Goal: Information Seeking & Learning: Get advice/opinions

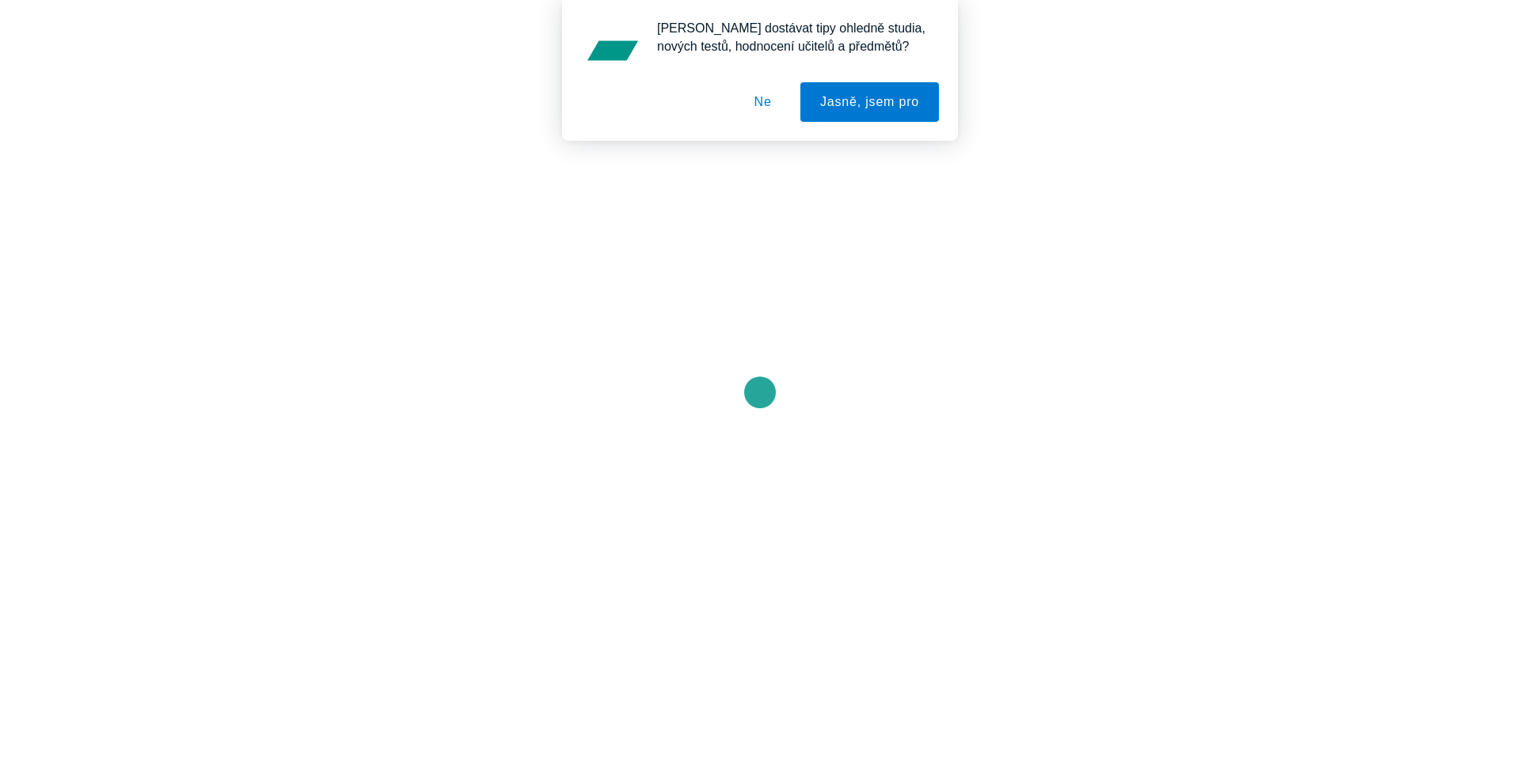
click at [759, 97] on button "Ne" at bounding box center [763, 102] width 57 height 40
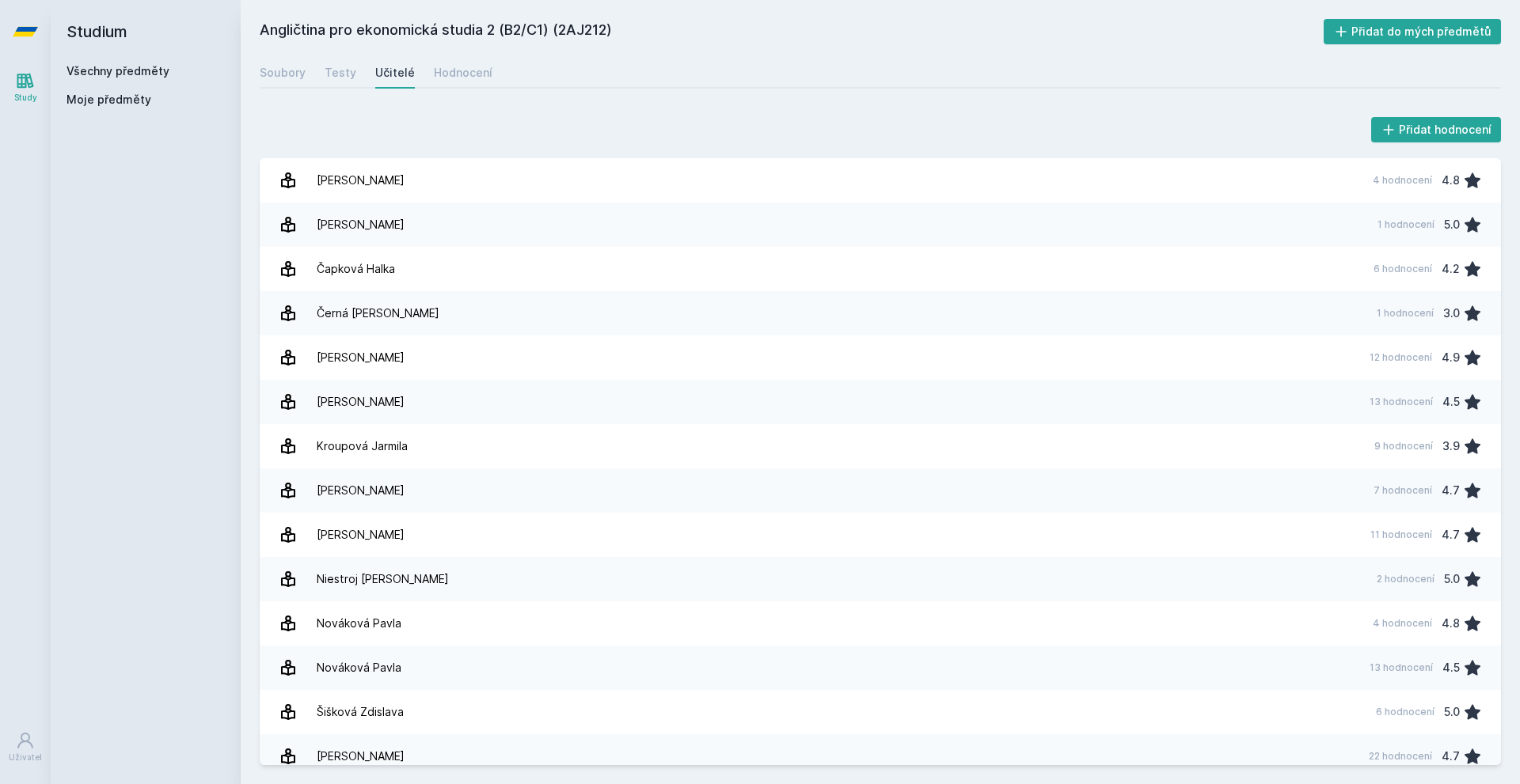
click at [147, 67] on link "Všechny předměty" at bounding box center [118, 71] width 103 height 14
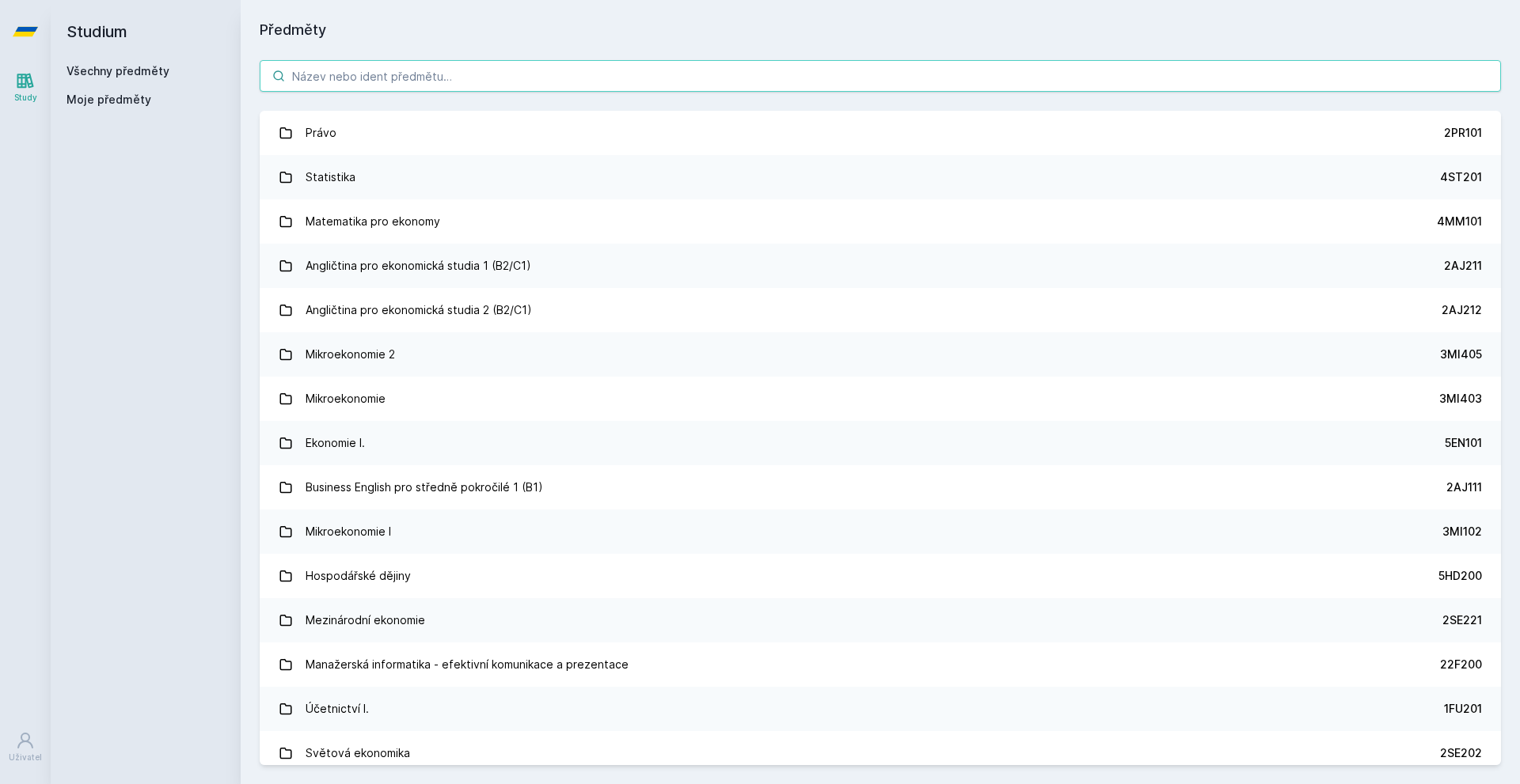
click at [629, 78] on input "search" at bounding box center [880, 75] width 1242 height 32
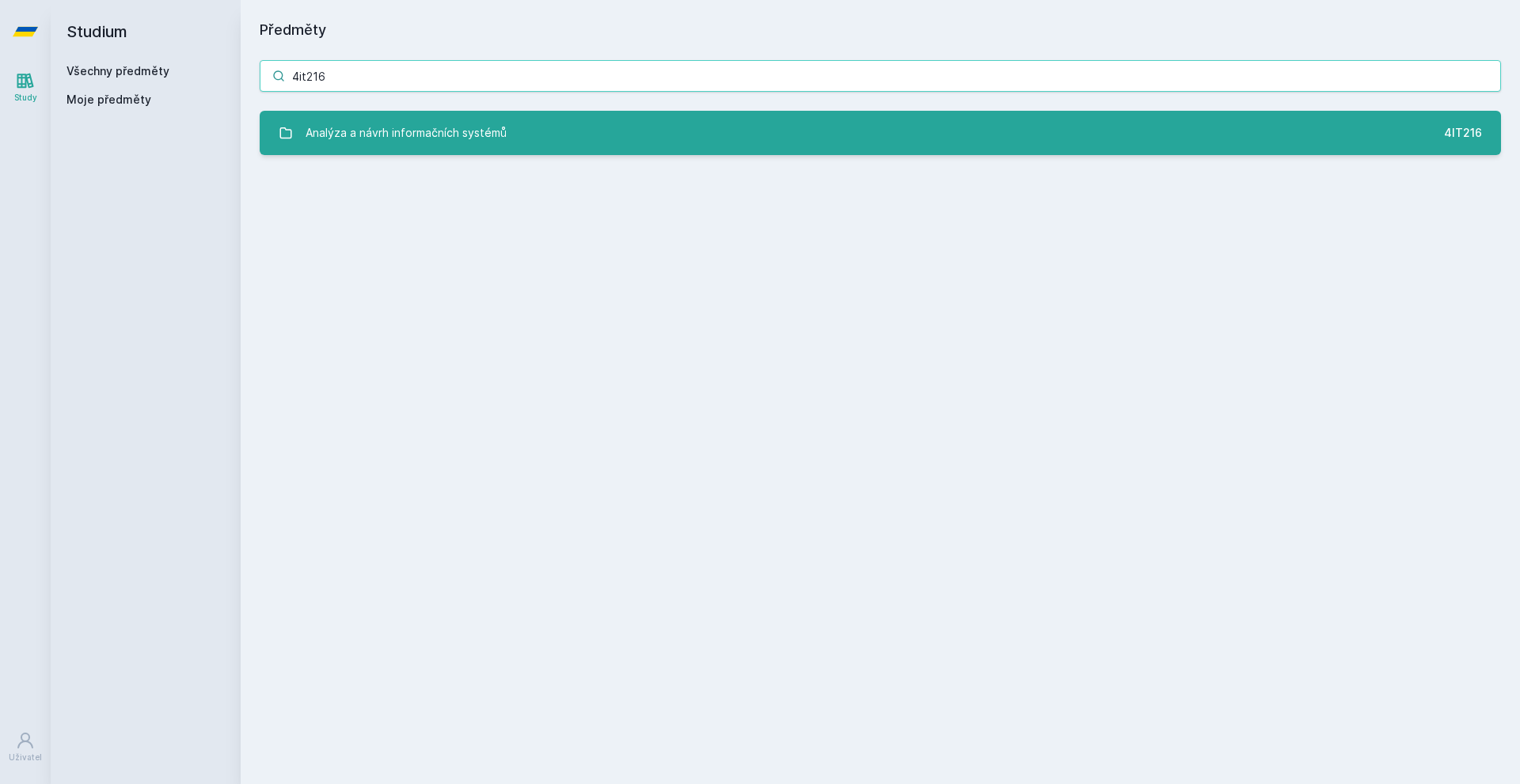
type input "4it216"
click at [588, 130] on link "Analýza a návrh informačních systémů 4IT216" at bounding box center [880, 132] width 1242 height 44
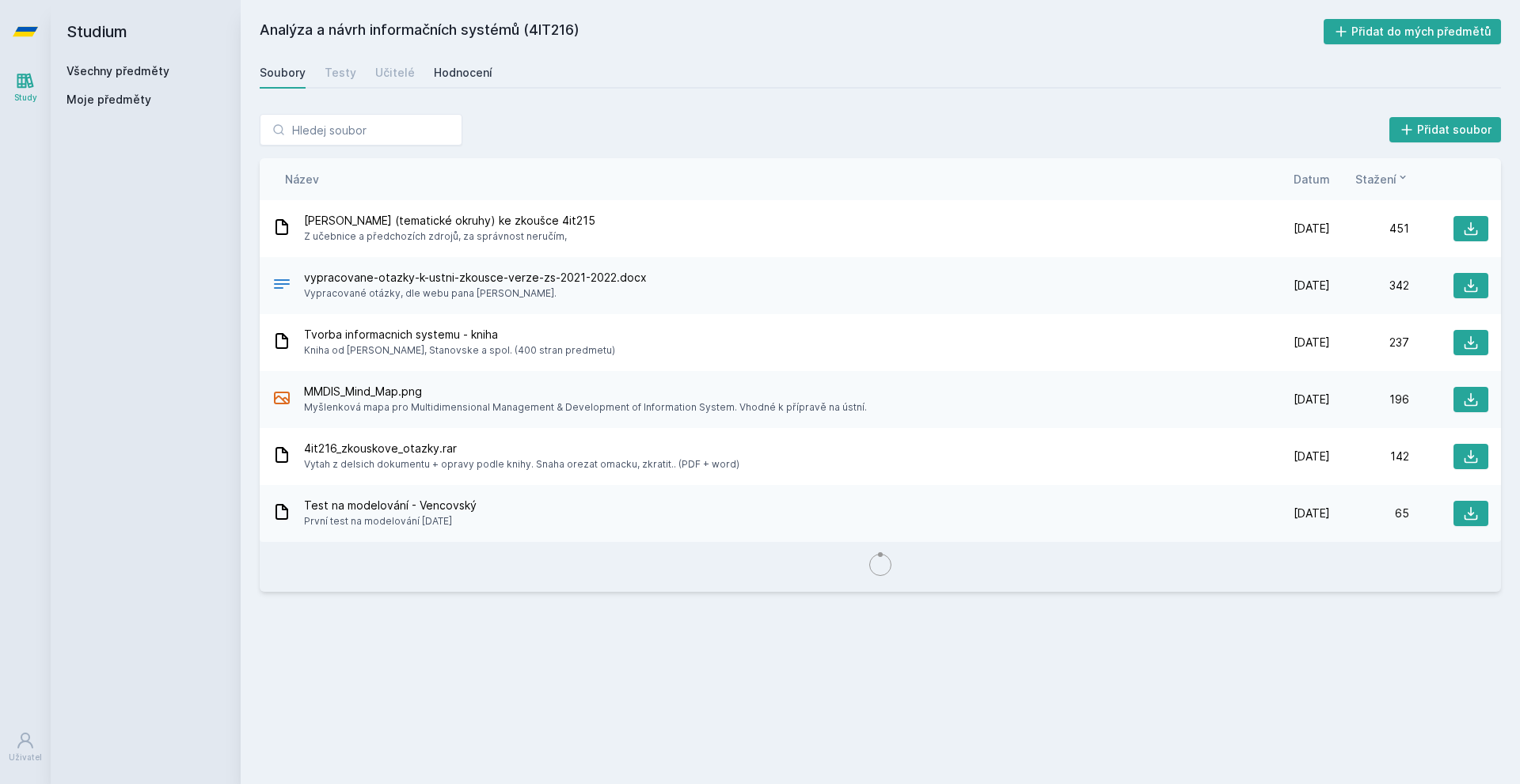
click at [458, 65] on div "Hodnocení" at bounding box center [463, 73] width 59 height 15
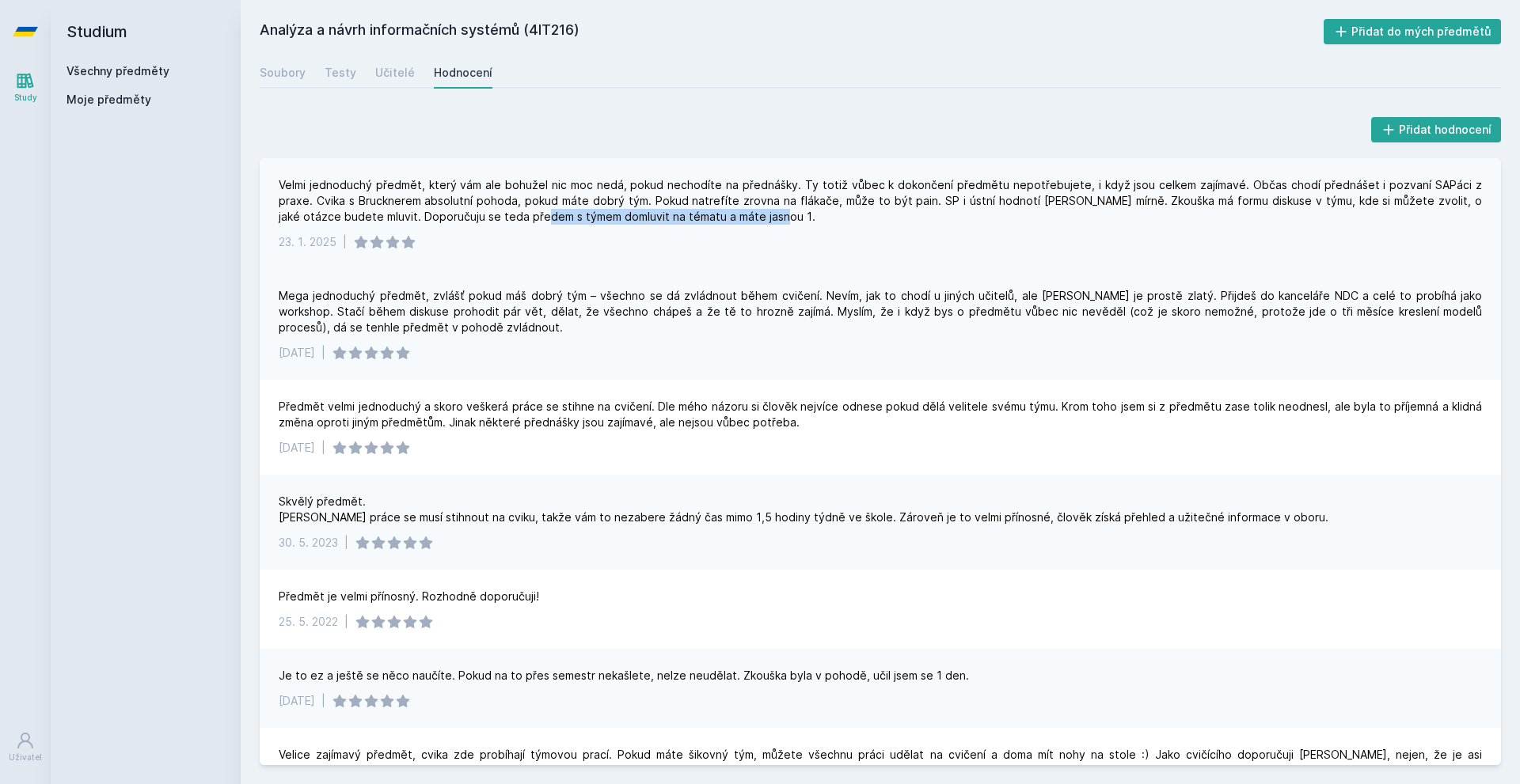
drag, startPoint x: 471, startPoint y: 221, endPoint x: 712, endPoint y: 221, distance: 241.0
click at [712, 221] on div "Velmi jednoduchý předmět, který vám ale bohužel nic moc nedá, pokud nechodíte n…" at bounding box center [880, 201] width 1203 height 47
click at [713, 214] on div "Velmi jednoduchý předmět, který vám ale bohužel nic moc nedá, pokud nechodíte n…" at bounding box center [880, 201] width 1203 height 47
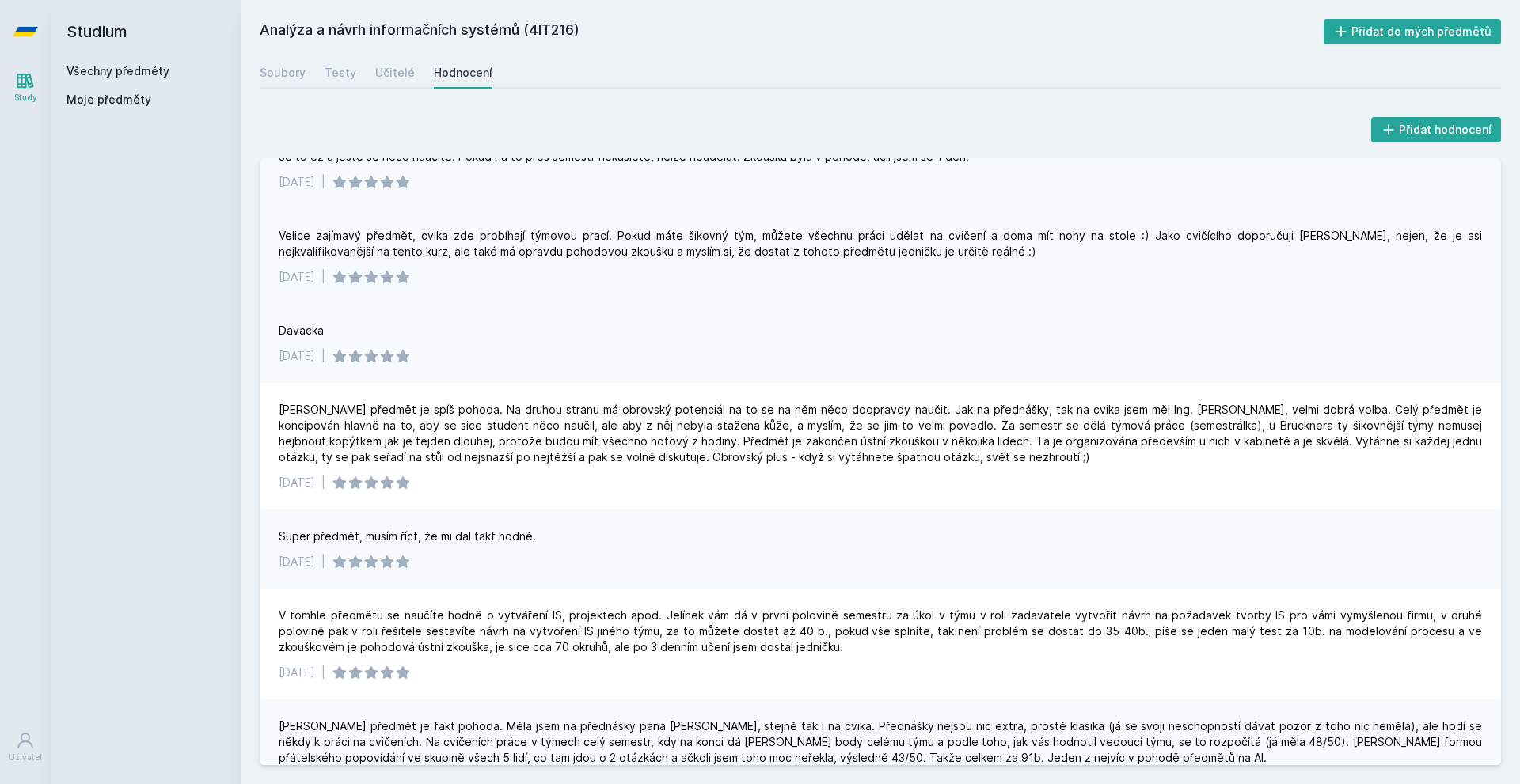
scroll to position [511, 0]
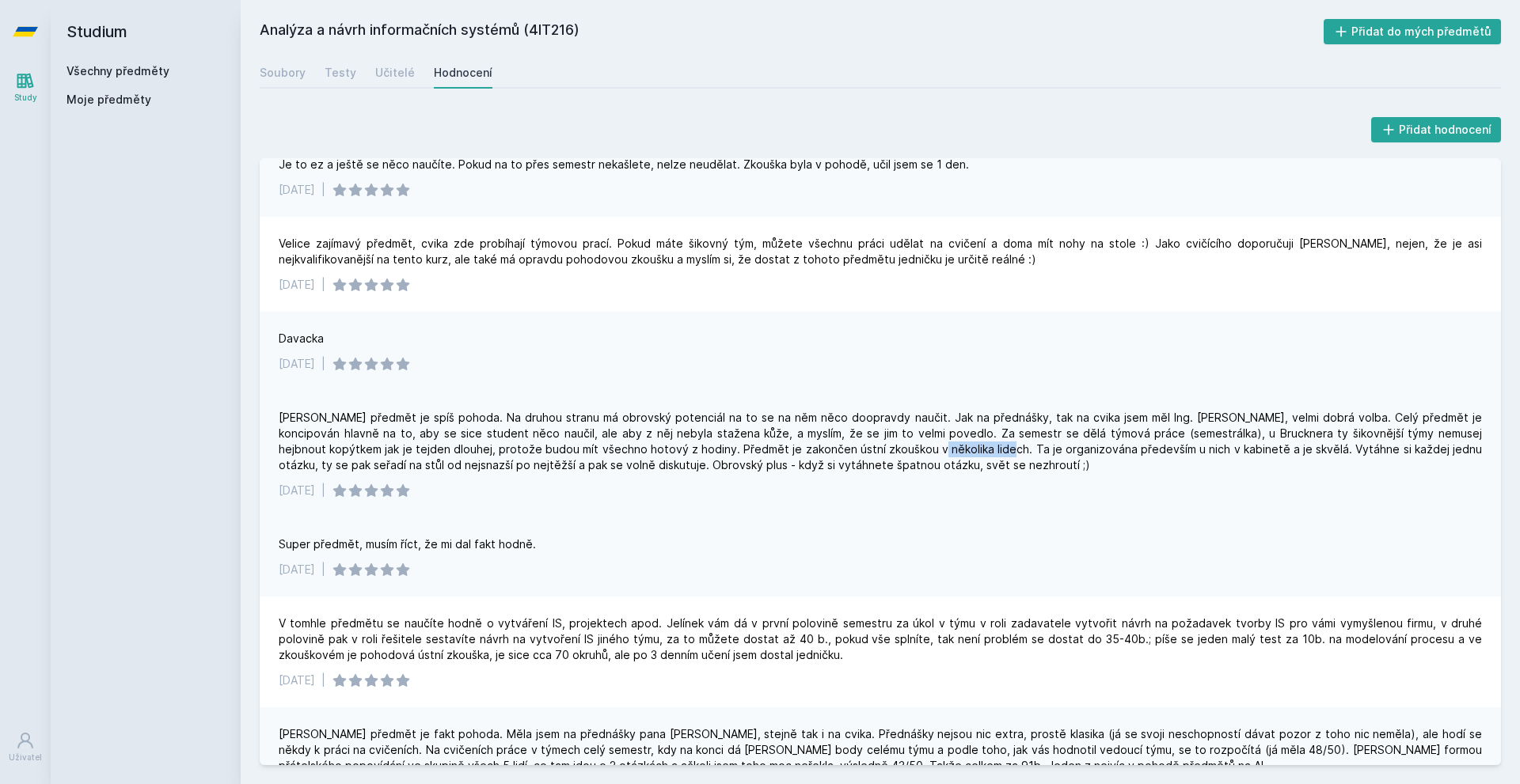
drag, startPoint x: 814, startPoint y: 450, endPoint x: 884, endPoint y: 450, distance: 70.0
click at [884, 450] on div "[PERSON_NAME] předmět je spíš pohoda. Na druhou stranu má obrovský potenciál na…" at bounding box center [880, 441] width 1203 height 63
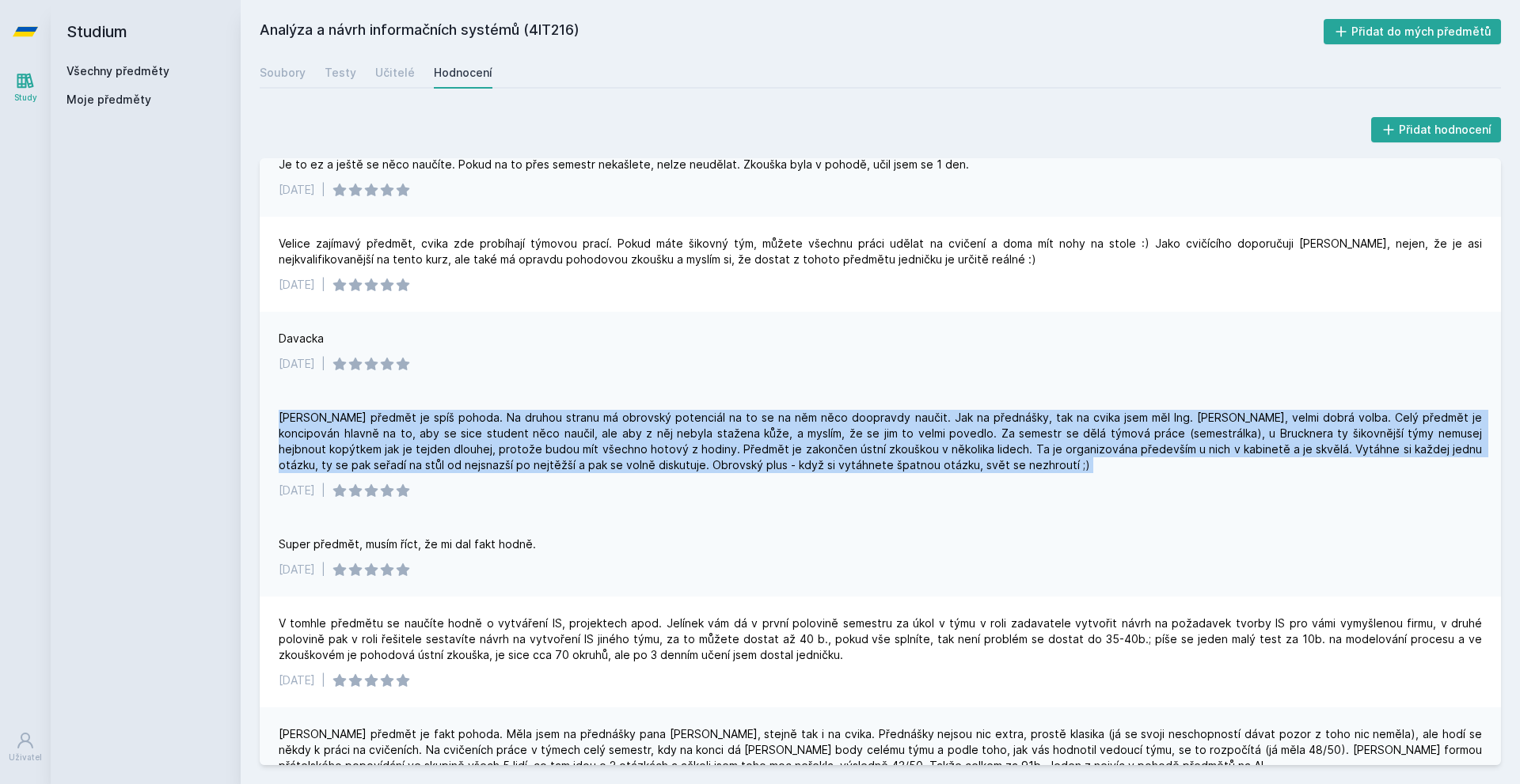
click at [884, 450] on div "[PERSON_NAME] předmět je spíš pohoda. Na druhou stranu má obrovský potenciál na…" at bounding box center [880, 441] width 1203 height 63
click at [877, 452] on div "[PERSON_NAME] předmět je spíš pohoda. Na druhou stranu má obrovský potenciál na…" at bounding box center [880, 441] width 1203 height 63
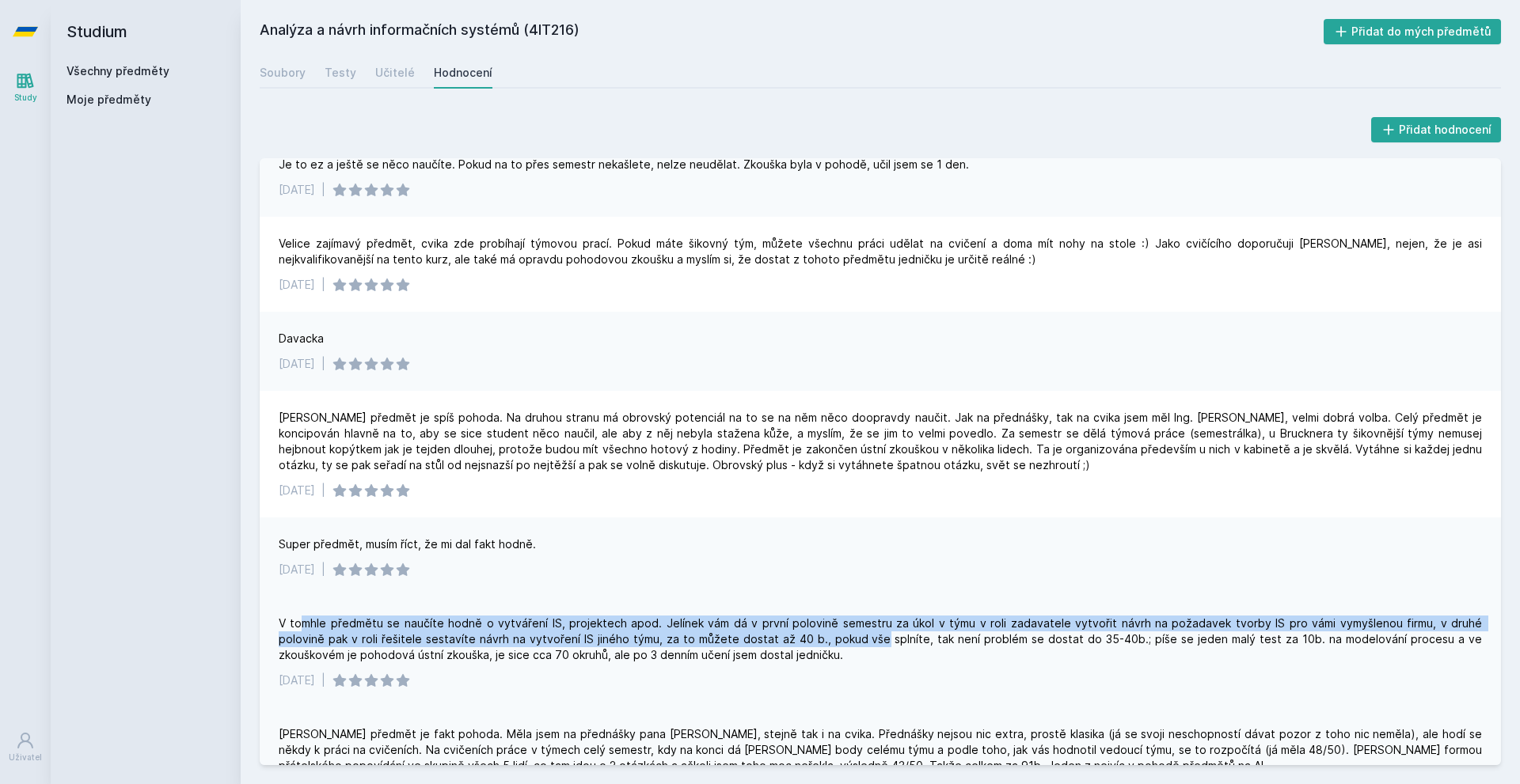
drag, startPoint x: 303, startPoint y: 625, endPoint x: 820, endPoint y: 640, distance: 517.2
click at [820, 640] on div "V tomhle předmětu se naučíte hodně o vytváření IS, projektech apod. Jelínek vám…" at bounding box center [880, 639] width 1203 height 47
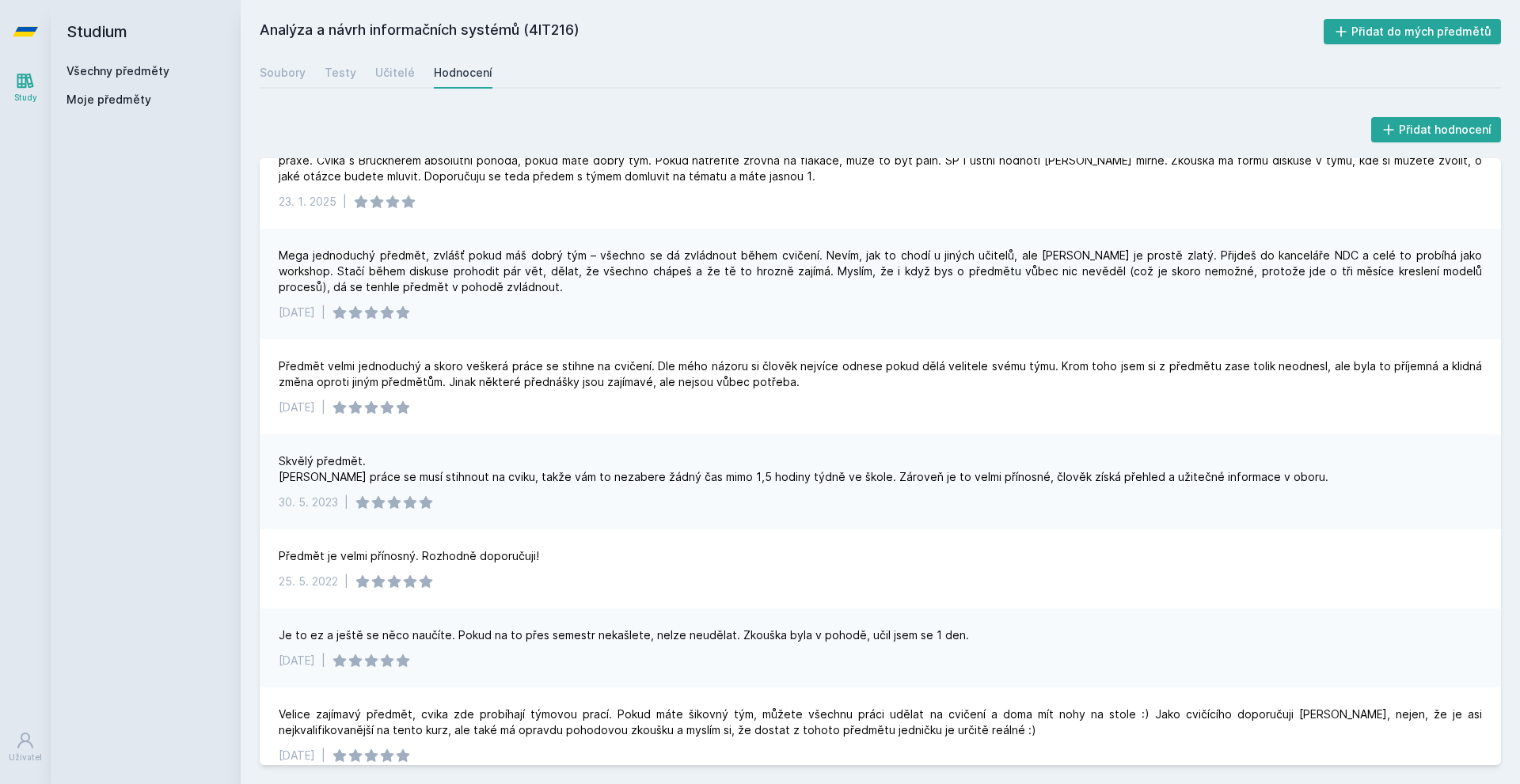
scroll to position [0, 0]
